Goal: Information Seeking & Learning: Learn about a topic

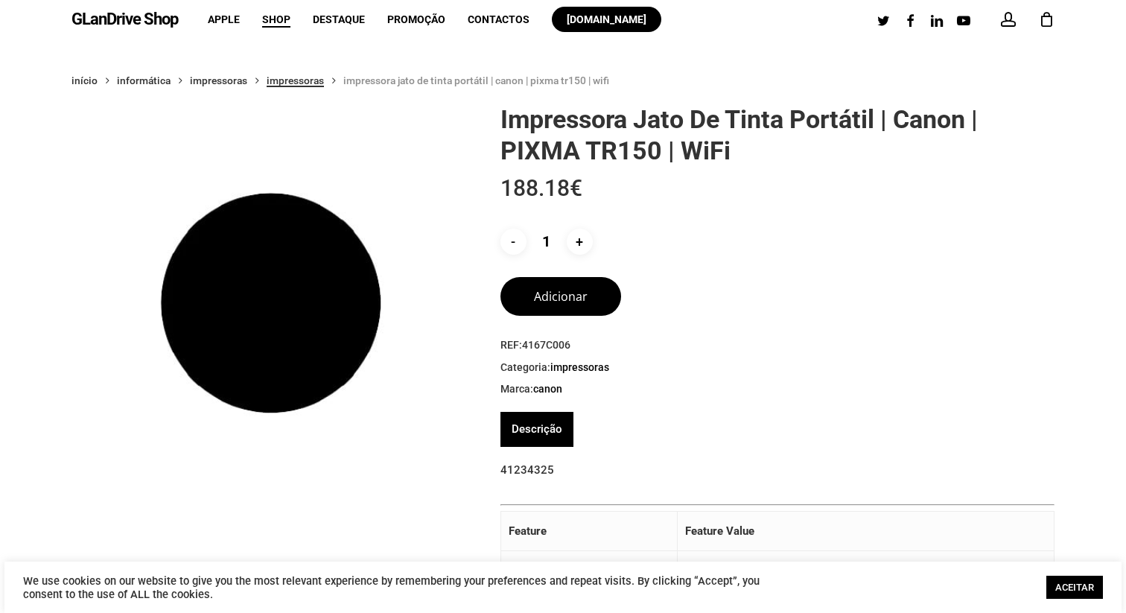
click at [299, 77] on link "Impressoras" at bounding box center [295, 80] width 57 height 13
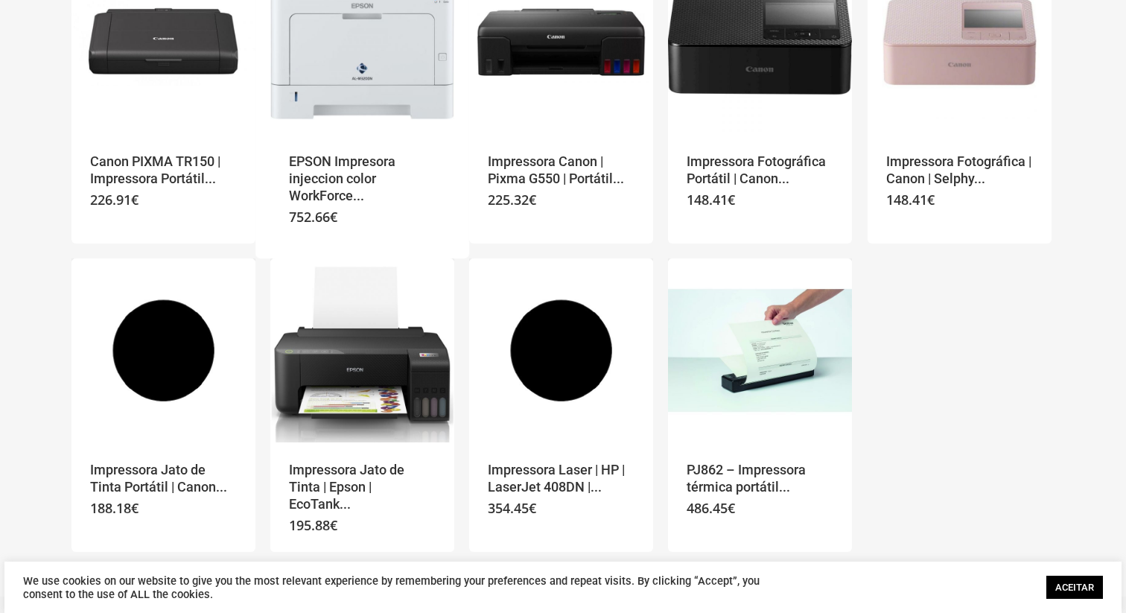
scroll to position [235, 0]
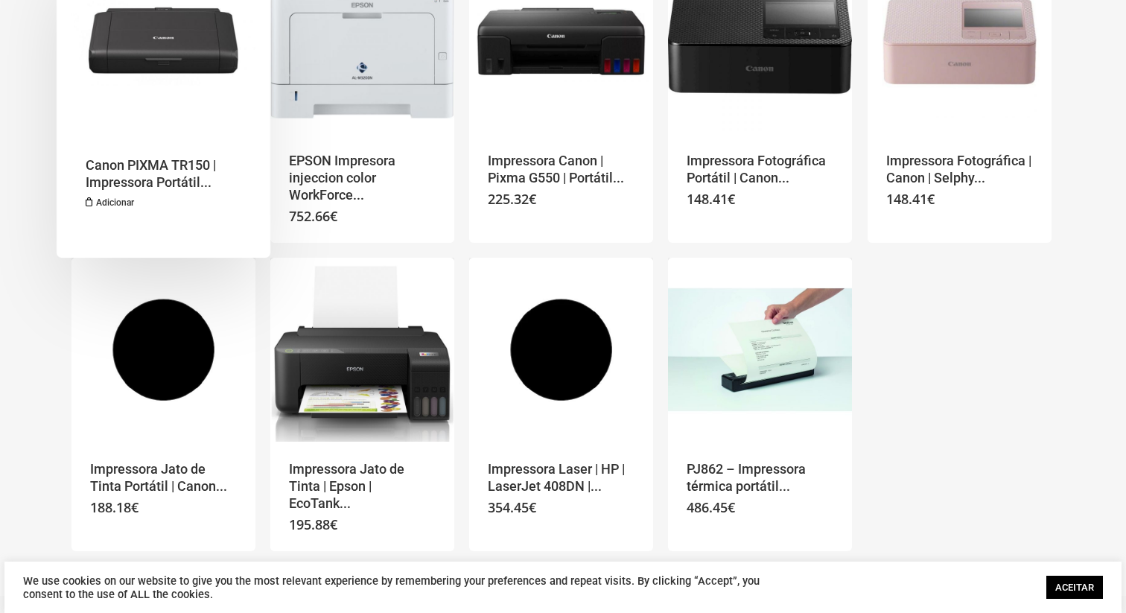
click at [154, 60] on img "Canon PIXMA TR150 | Impressora Portátil | Promo até 31/05" at bounding box center [164, 41] width 184 height 184
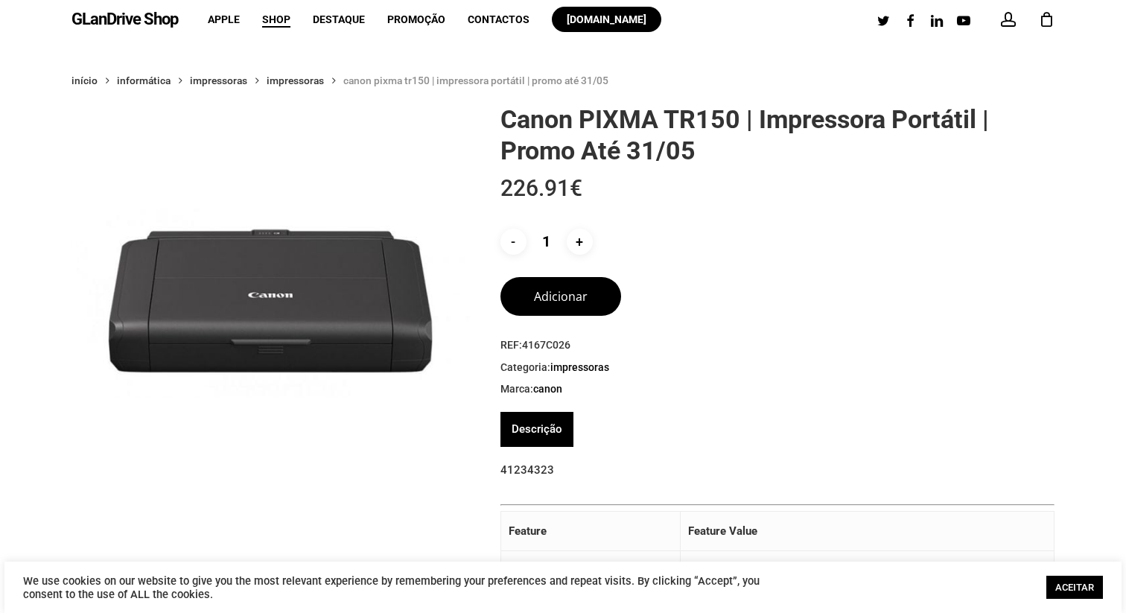
click at [128, 23] on link "GLanDrive Shop" at bounding box center [125, 19] width 107 height 16
